Goal: Task Accomplishment & Management: Manage account settings

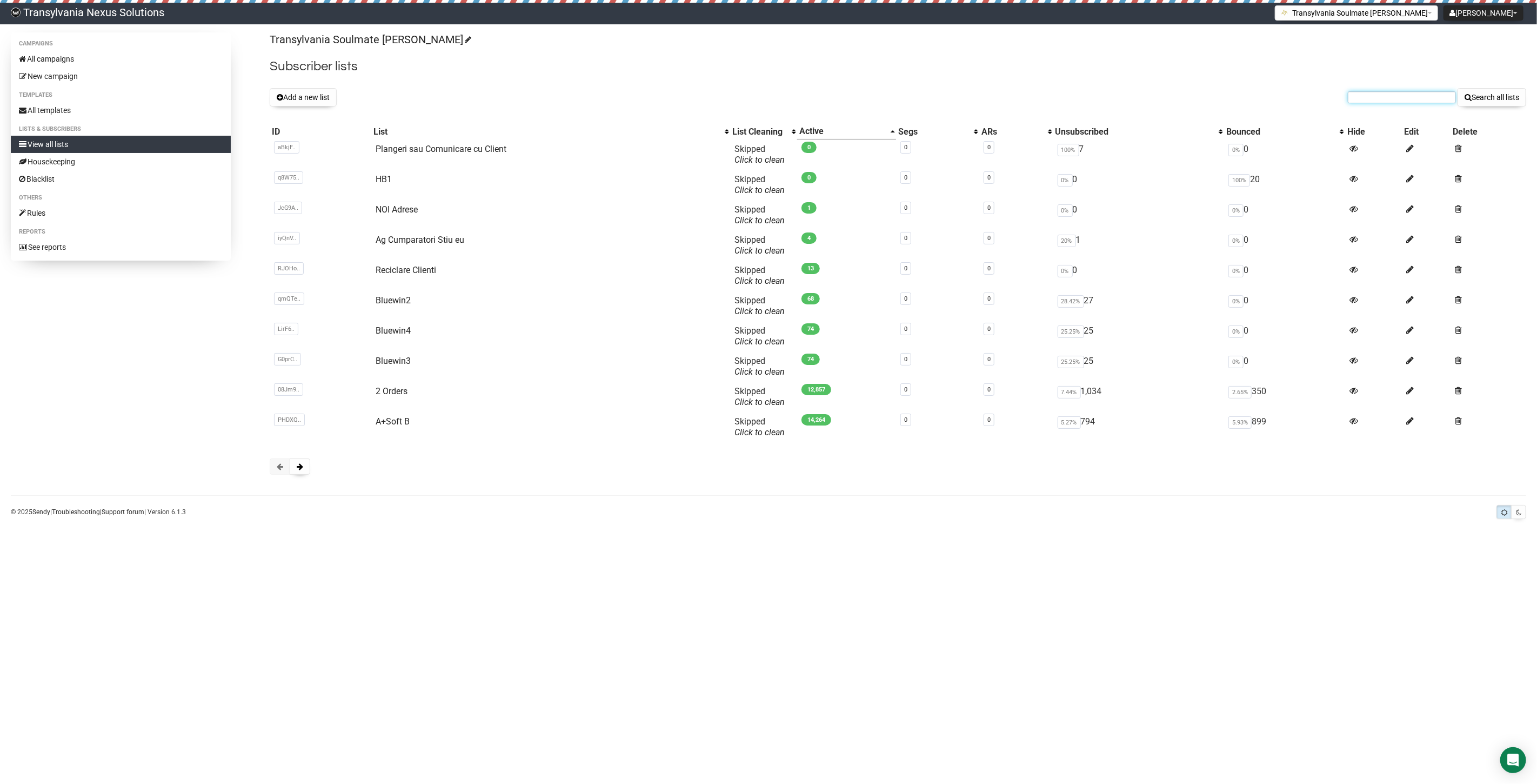
click at [1373, 93] on input "text" at bounding box center [1402, 97] width 108 height 12
paste input "franzi.winkler73@gmail.com"
type input "franzi.winkler73@gmail.com"
click at [1493, 99] on button "Search all lists" at bounding box center [1492, 96] width 68 height 19
click at [1377, 99] on input "text" at bounding box center [1402, 97] width 108 height 12
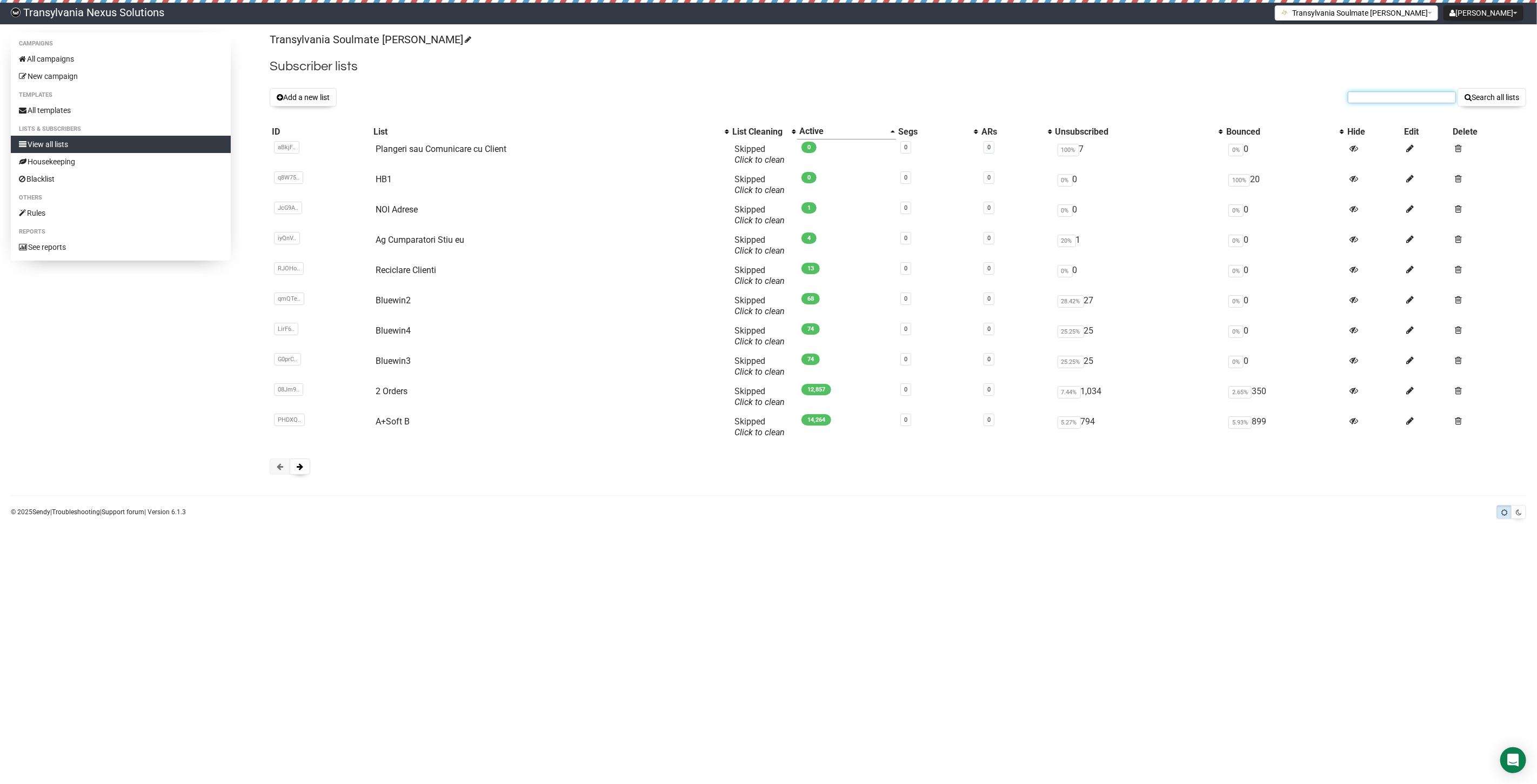
paste input "[EMAIL_ADDRESS][DOMAIN_NAME]"
type input "[EMAIL_ADDRESS][DOMAIN_NAME]"
click at [82, 140] on link "View all lists" at bounding box center [121, 144] width 220 height 18
click at [310, 94] on button "Add a new list" at bounding box center [303, 96] width 67 height 19
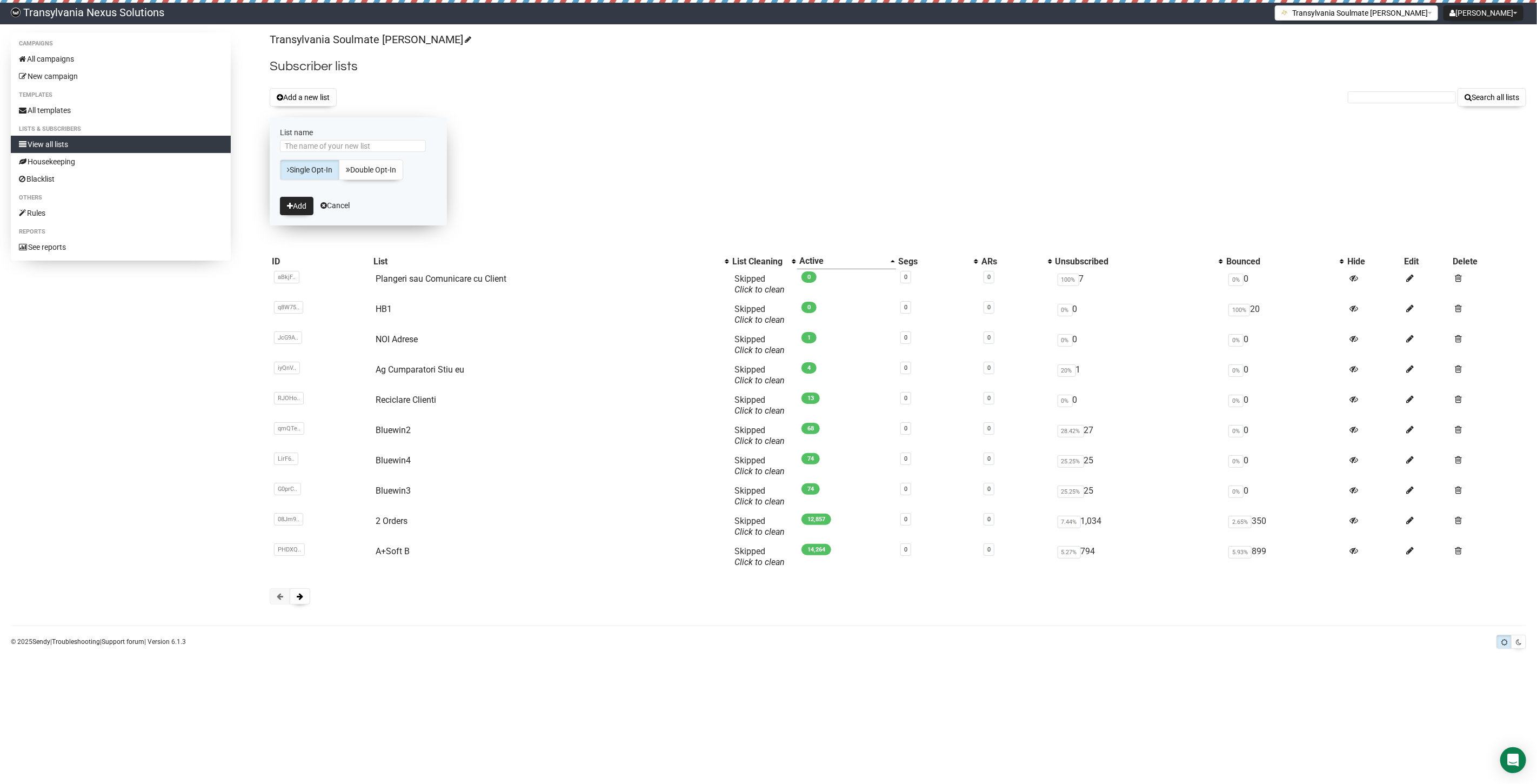
click at [337, 200] on form "List name Single Opt-In Double Opt-In Add Cancel" at bounding box center [358, 170] width 177 height 108
click at [332, 206] on link "Cancel" at bounding box center [335, 205] width 29 height 9
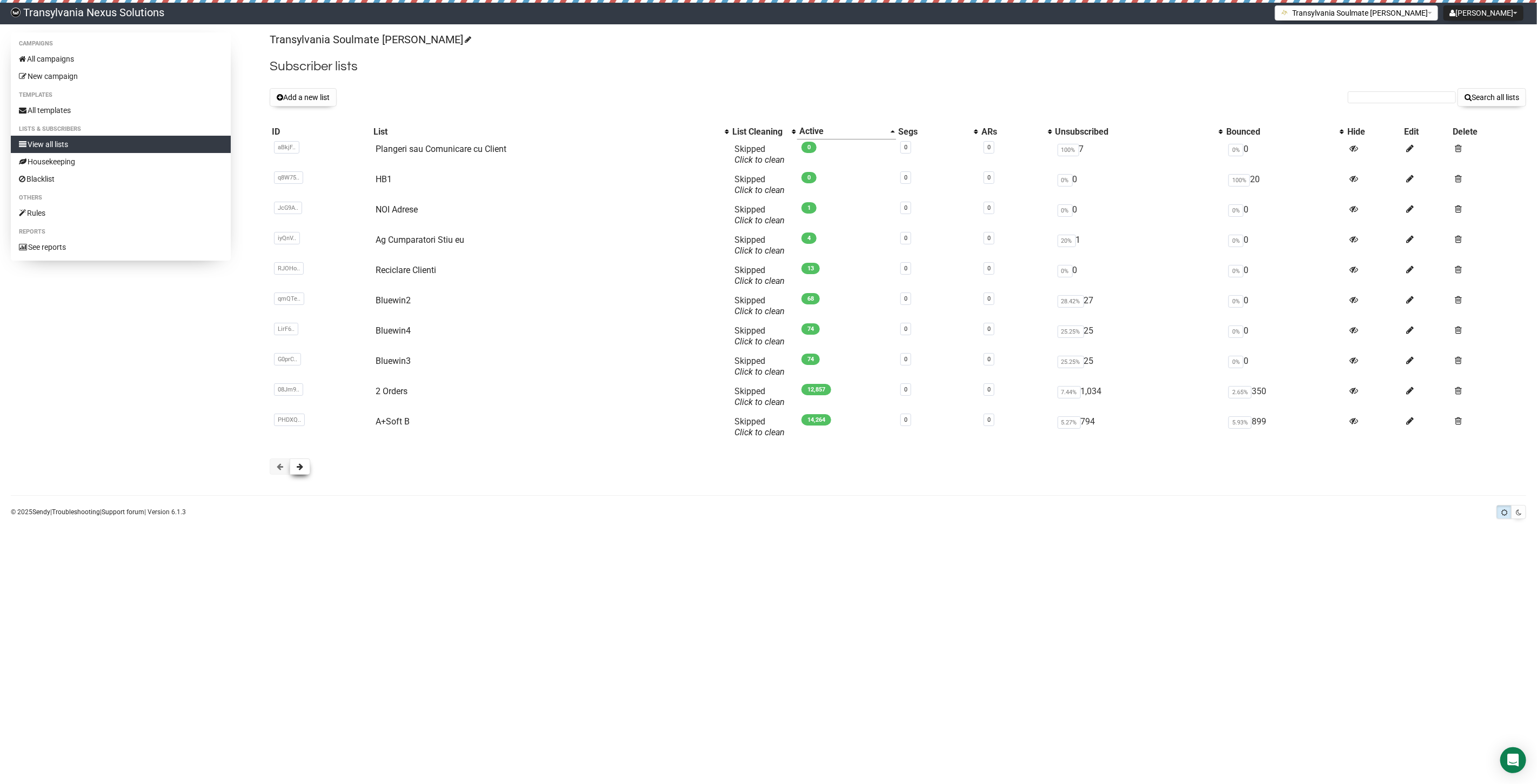
click at [296, 469] on button at bounding box center [299, 467] width 20 height 17
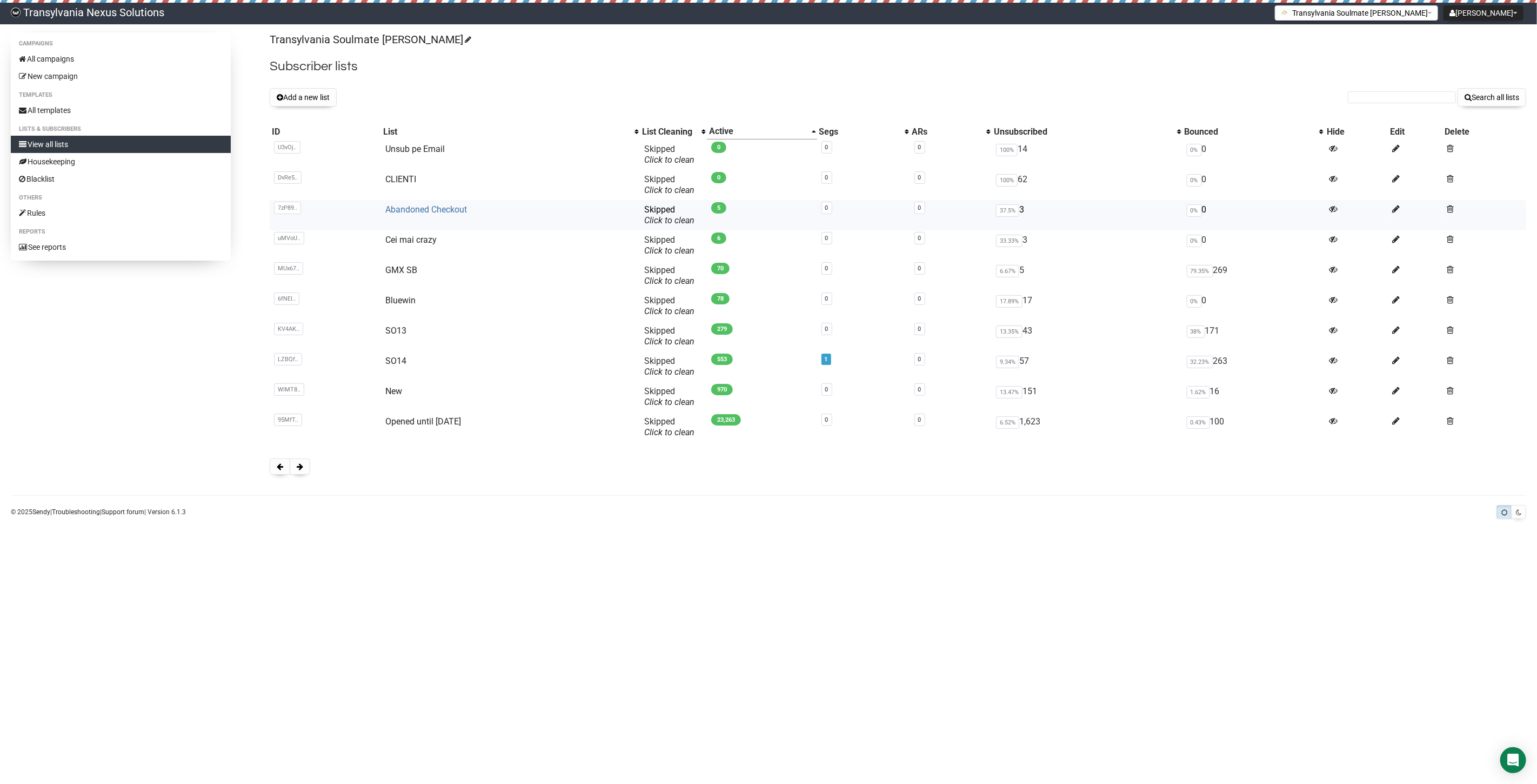
click at [415, 209] on link "Abandoned Checkout" at bounding box center [427, 209] width 82 height 11
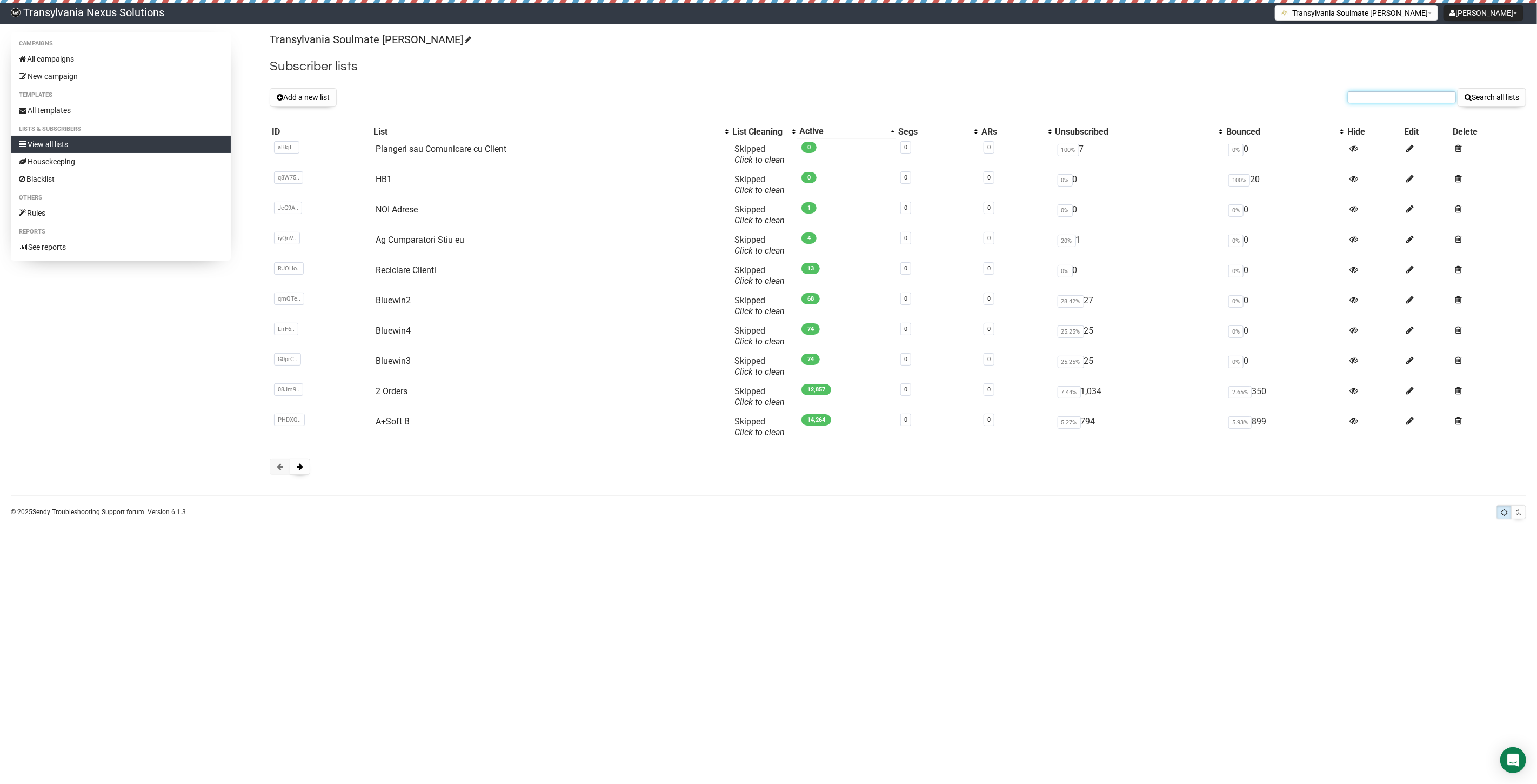
click at [1383, 94] on input "text" at bounding box center [1402, 97] width 108 height 12
paste input "[PERSON_NAME][EMAIL_ADDRESS][PERSON_NAME][DOMAIN_NAME]"
type input "[PERSON_NAME][EMAIL_ADDRESS][PERSON_NAME][DOMAIN_NAME]"
click at [1506, 92] on button "Search all lists" at bounding box center [1492, 96] width 68 height 19
